Goal: Task Accomplishment & Management: Use online tool/utility

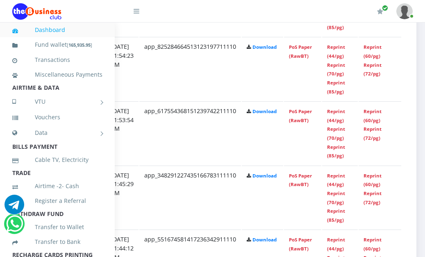
scroll to position [674, 170]
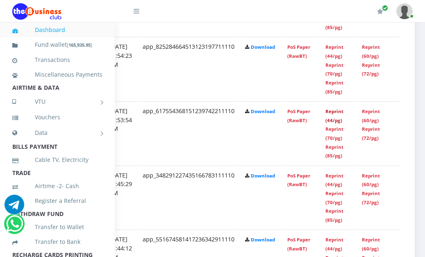
click at [344, 121] on link "Reprint (44/pg)" at bounding box center [335, 115] width 18 height 15
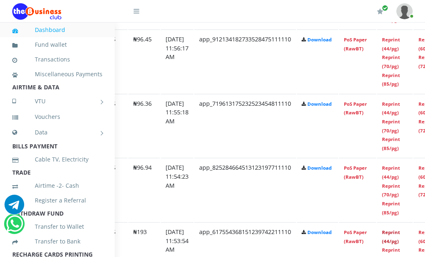
scroll to position [544, 113]
click at [401, 112] on link "Reprint (44/pg)" at bounding box center [392, 108] width 18 height 15
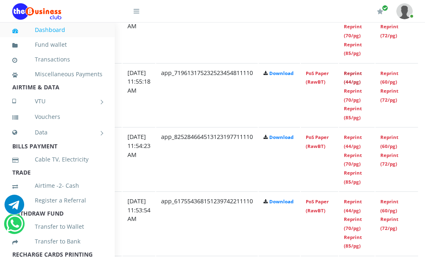
scroll to position [575, 158]
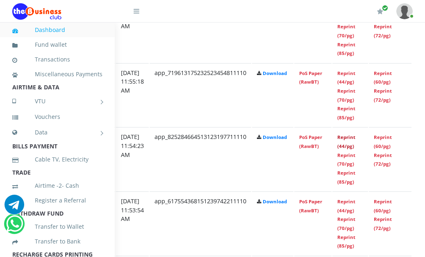
click at [356, 141] on link "Reprint (44/pg)" at bounding box center [347, 141] width 18 height 15
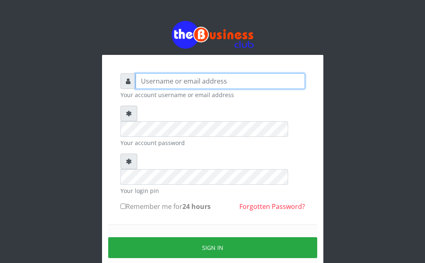
type input "Ahmed2222"
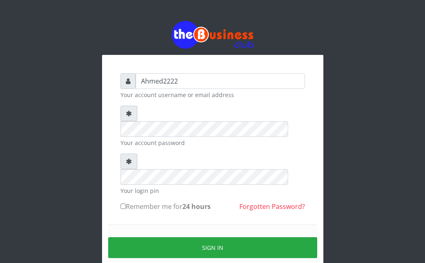
click at [123, 204] on input "Remember me for 24 hours" at bounding box center [123, 206] width 5 height 5
checkbox input "true"
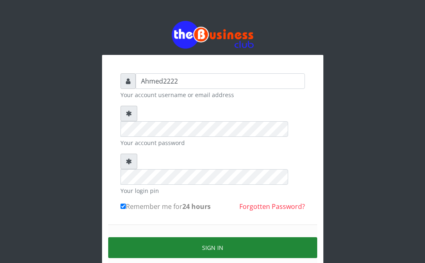
click at [167, 237] on button "Sign in" at bounding box center [212, 247] width 209 height 21
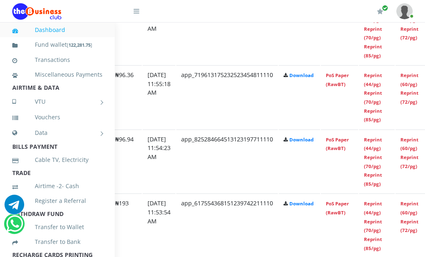
scroll to position [710, 133]
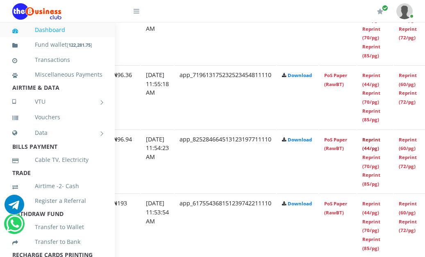
click at [381, 143] on link "Reprint (44/pg)" at bounding box center [372, 144] width 18 height 15
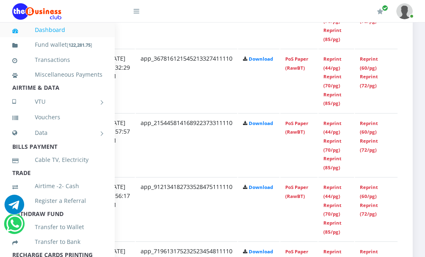
scroll to position [534, 184]
click at [333, 132] on link "Reprint (44/pg)" at bounding box center [333, 127] width 18 height 15
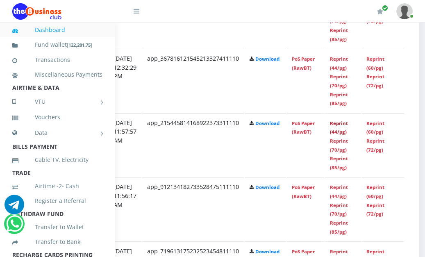
scroll to position [534, 174]
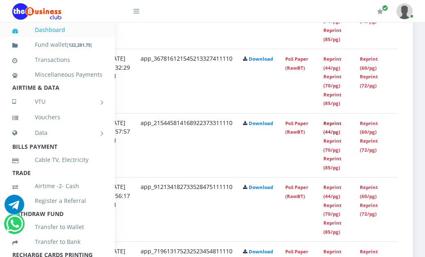
click at [340, 132] on link "Reprint (44/pg)" at bounding box center [333, 127] width 18 height 15
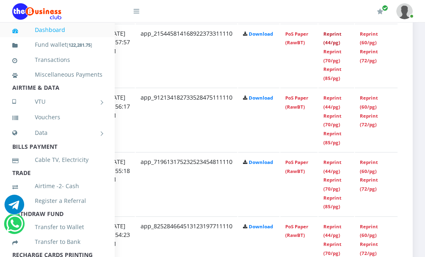
scroll to position [623, 173]
click at [342, 164] on link "Reprint (44/pg)" at bounding box center [333, 166] width 18 height 15
click at [334, 103] on link "Reprint (44/pg)" at bounding box center [333, 102] width 18 height 15
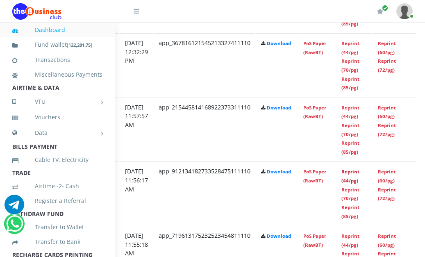
scroll to position [550, 185]
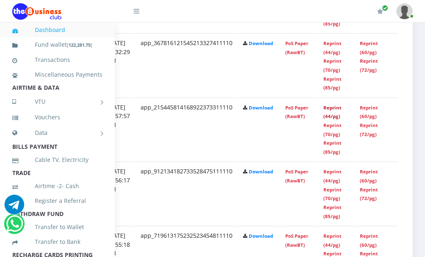
click at [333, 111] on link "Reprint (44/pg)" at bounding box center [333, 112] width 18 height 15
click at [334, 117] on link "Reprint (44/pg)" at bounding box center [333, 112] width 18 height 15
click at [335, 46] on link "Reprint (44/pg)" at bounding box center [333, 47] width 18 height 15
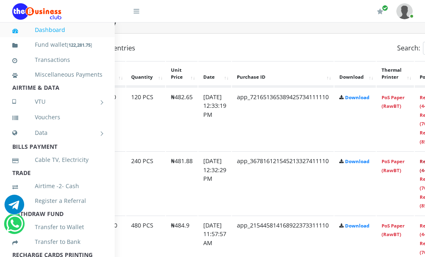
scroll to position [431, 185]
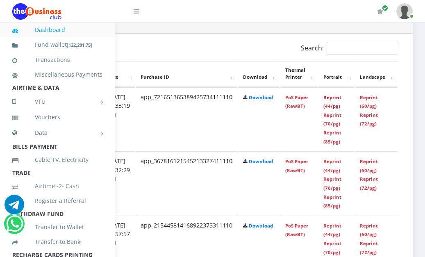
click at [331, 100] on link "Reprint (44/pg)" at bounding box center [333, 101] width 18 height 15
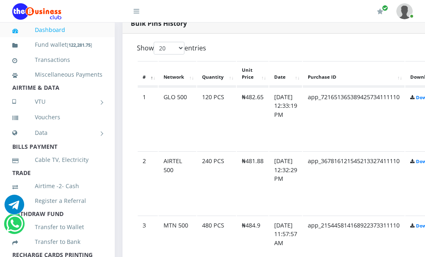
scroll to position [431, 0]
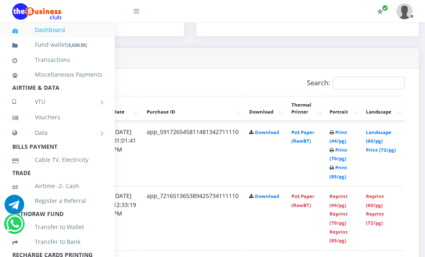
scroll to position [397, 168]
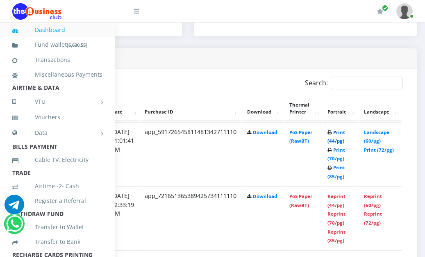
click at [345, 135] on link "Print (44/pg)" at bounding box center [337, 136] width 18 height 15
